Goal: Information Seeking & Learning: Check status

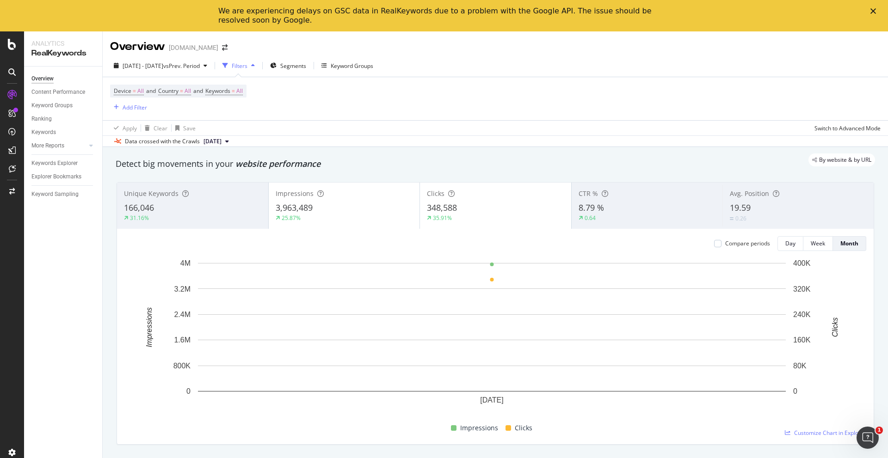
click at [873, 14] on div "We are experiencing delays on GSC data in RealKeywords due to a problem with th…" at bounding box center [444, 16] width 888 height 24
click at [873, 12] on polygon "Close" at bounding box center [873, 11] width 6 height 6
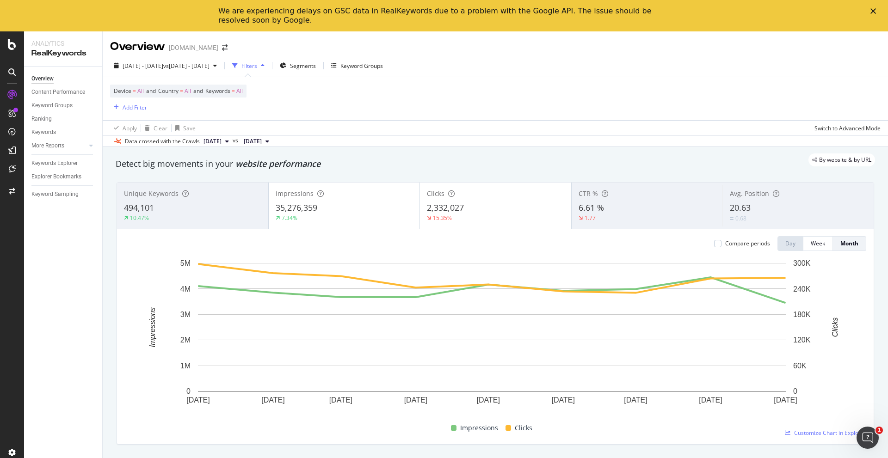
click at [877, 12] on div "Close" at bounding box center [874, 11] width 9 height 6
